Goal: Information Seeking & Learning: Learn about a topic

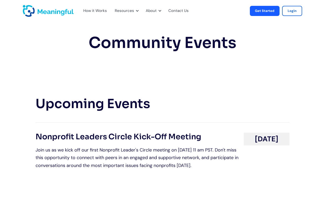
scroll to position [538, 0]
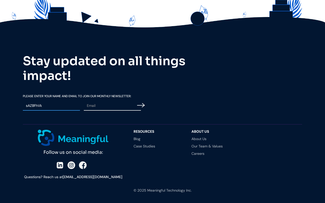
type input "sAZBFhVk"
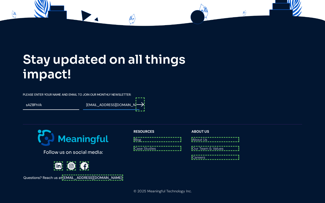
scroll to position [539, 0]
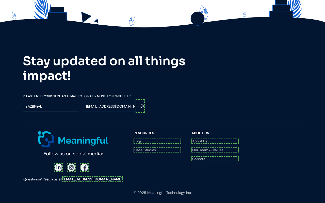
type input "[EMAIL_ADDRESS][DOMAIN_NAME]"
click at [141, 105] on input "Email Form" at bounding box center [139, 106] width 9 height 14
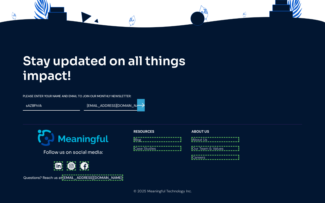
click at [58, 161] on div at bounding box center [73, 165] width 39 height 9
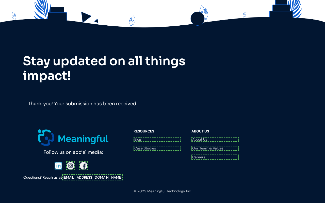
click at [70, 161] on div at bounding box center [73, 165] width 37 height 9
click at [82, 153] on div "Follow us on social media: Questions? Reach us at [EMAIL_ADDRESS][DOMAIN_NAME]" at bounding box center [76, 154] width 106 height 51
click at [92, 174] on link "[EMAIL_ADDRESS][DOMAIN_NAME]" at bounding box center [92, 177] width 61 height 6
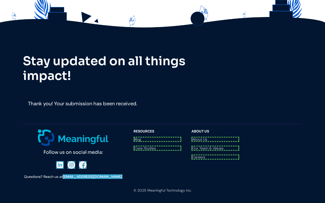
click at [157, 138] on link "Blog" at bounding box center [157, 139] width 48 height 5
click at [157, 146] on link "Case Studies" at bounding box center [157, 146] width 48 height 4
click at [215, 138] on link "About Us" at bounding box center [215, 139] width 48 height 5
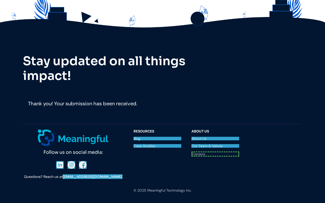
click at [215, 146] on link "Our Team & Values" at bounding box center [215, 146] width 48 height 4
click at [215, 153] on link "Careers" at bounding box center [215, 153] width 48 height 5
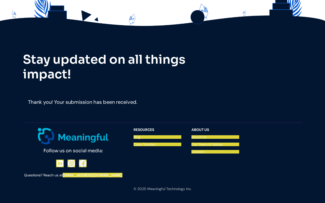
scroll to position [538, 0]
